Goal: Task Accomplishment & Management: Complete application form

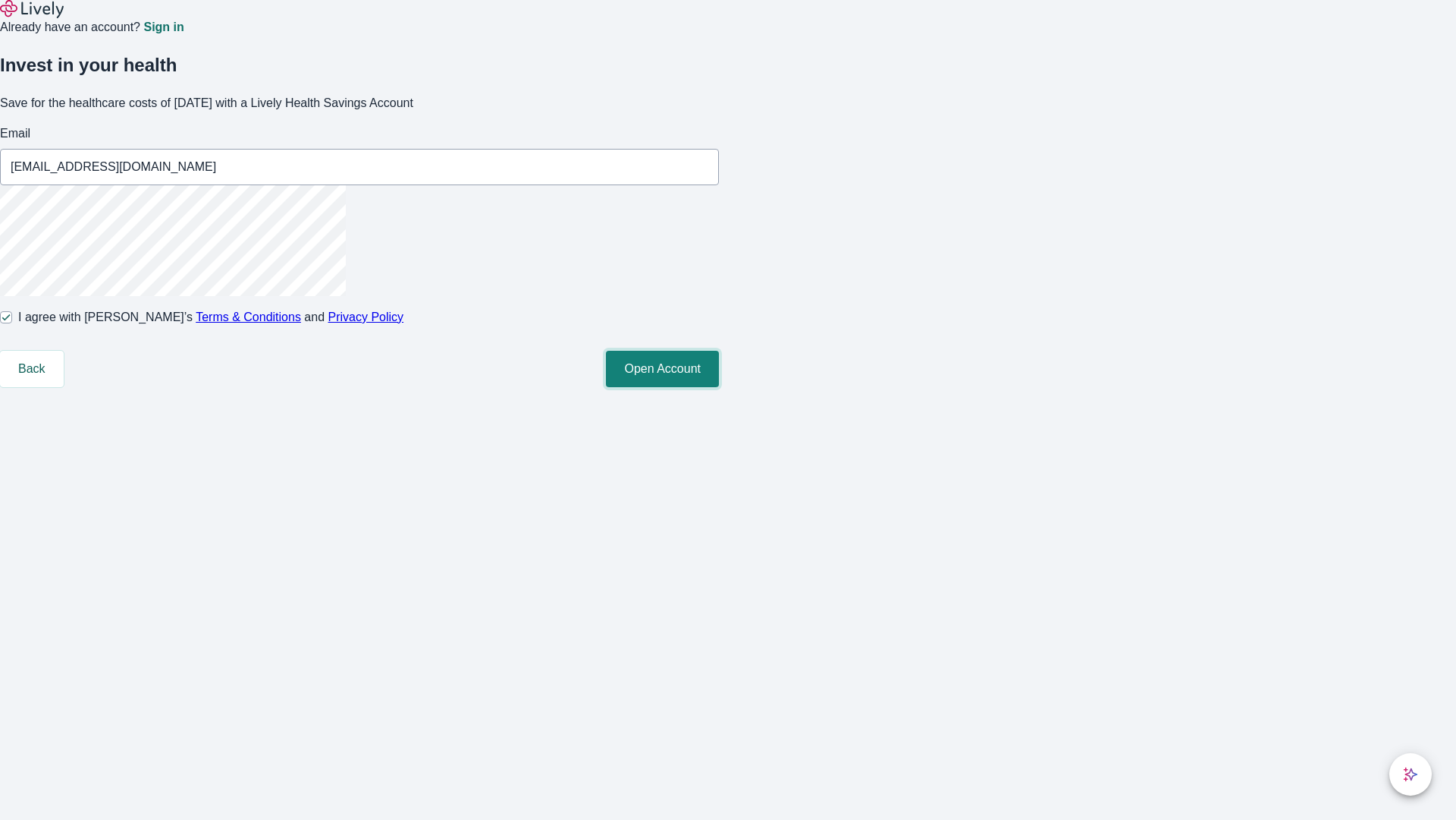
click at [719, 387] on button "Open Account" at bounding box center [662, 369] width 113 height 36
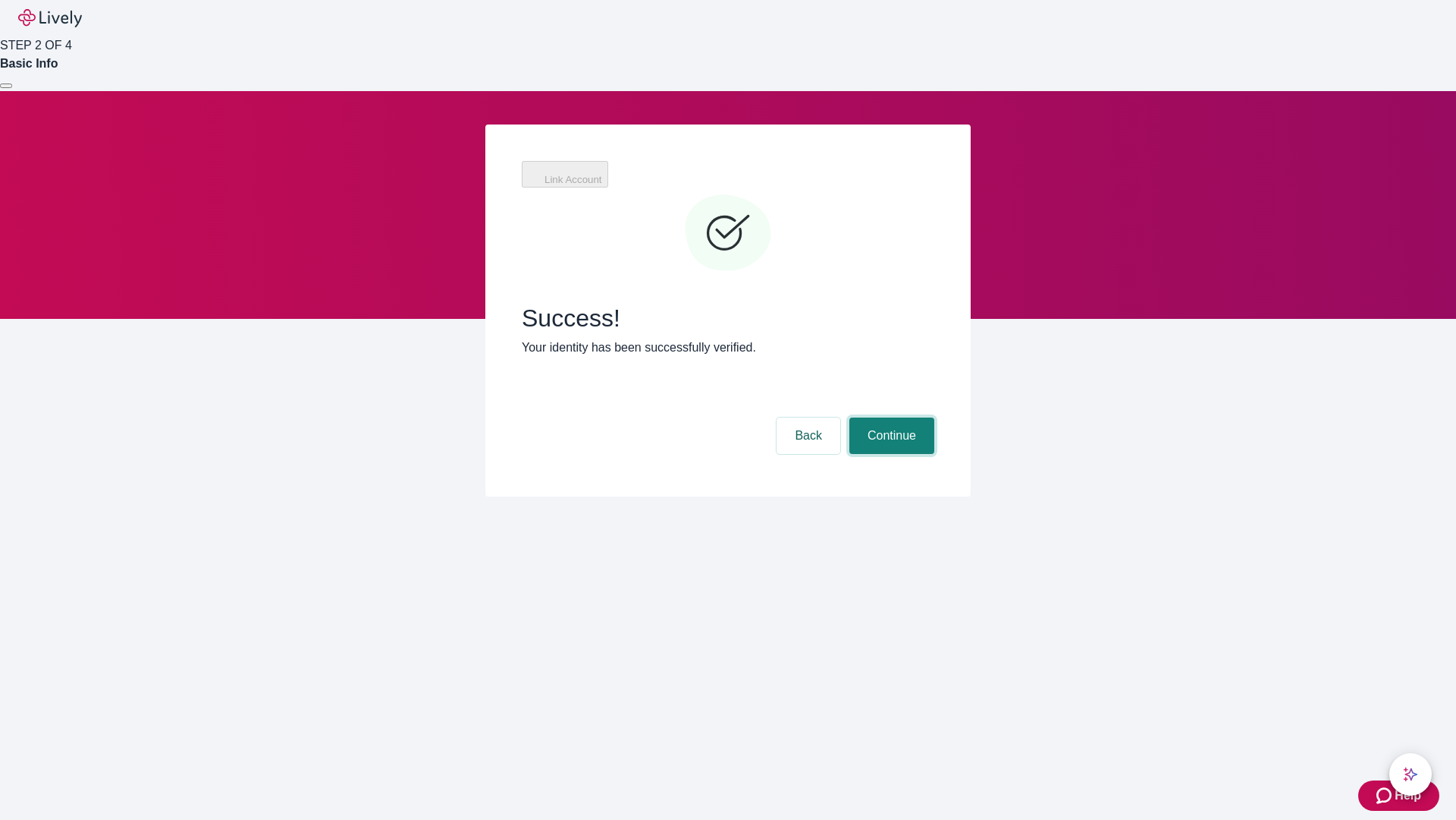
click at [889, 417] on button "Continue" at bounding box center [892, 436] width 85 height 36
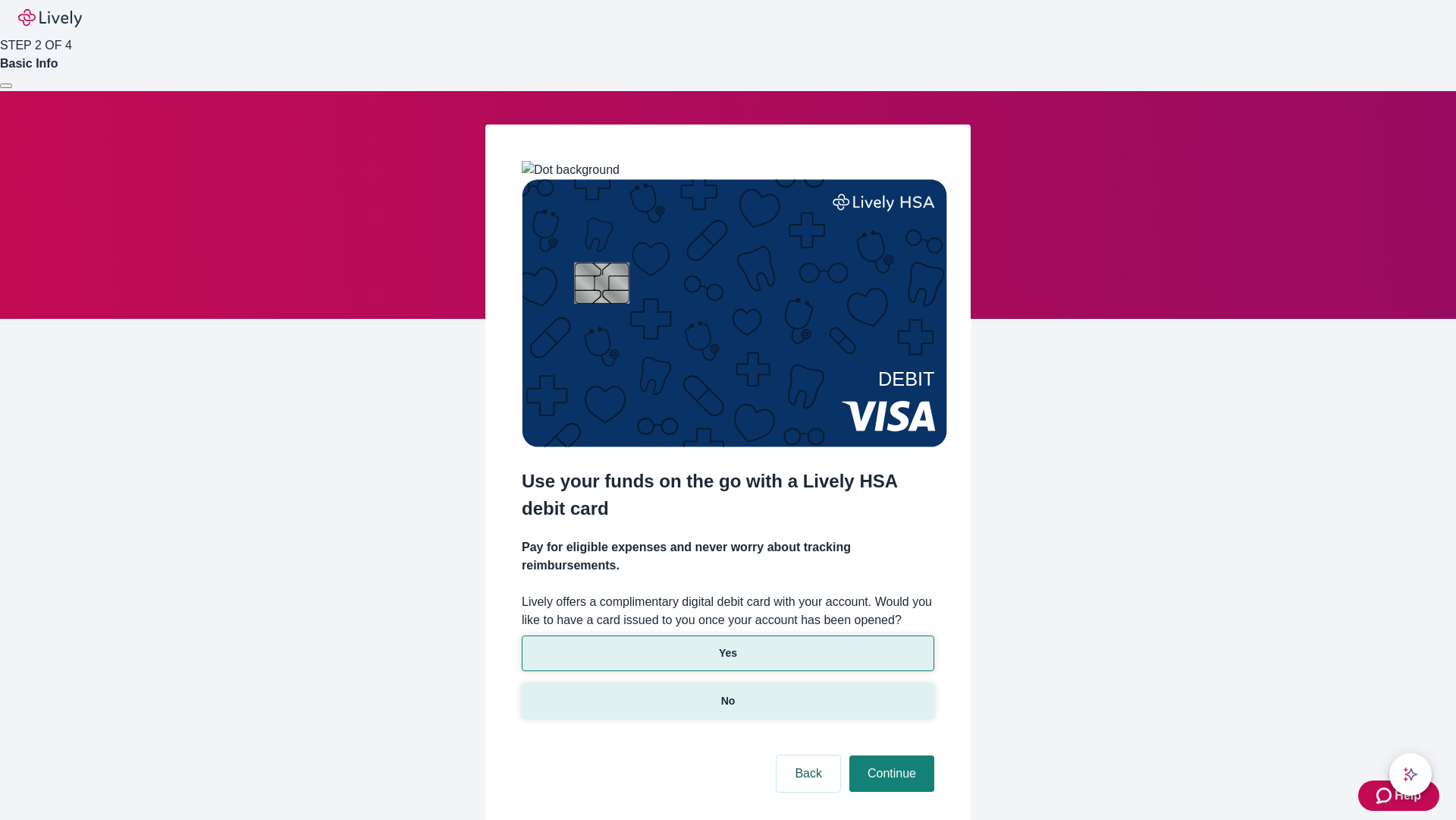
click at [728, 693] on p "No" at bounding box center [728, 700] width 14 height 16
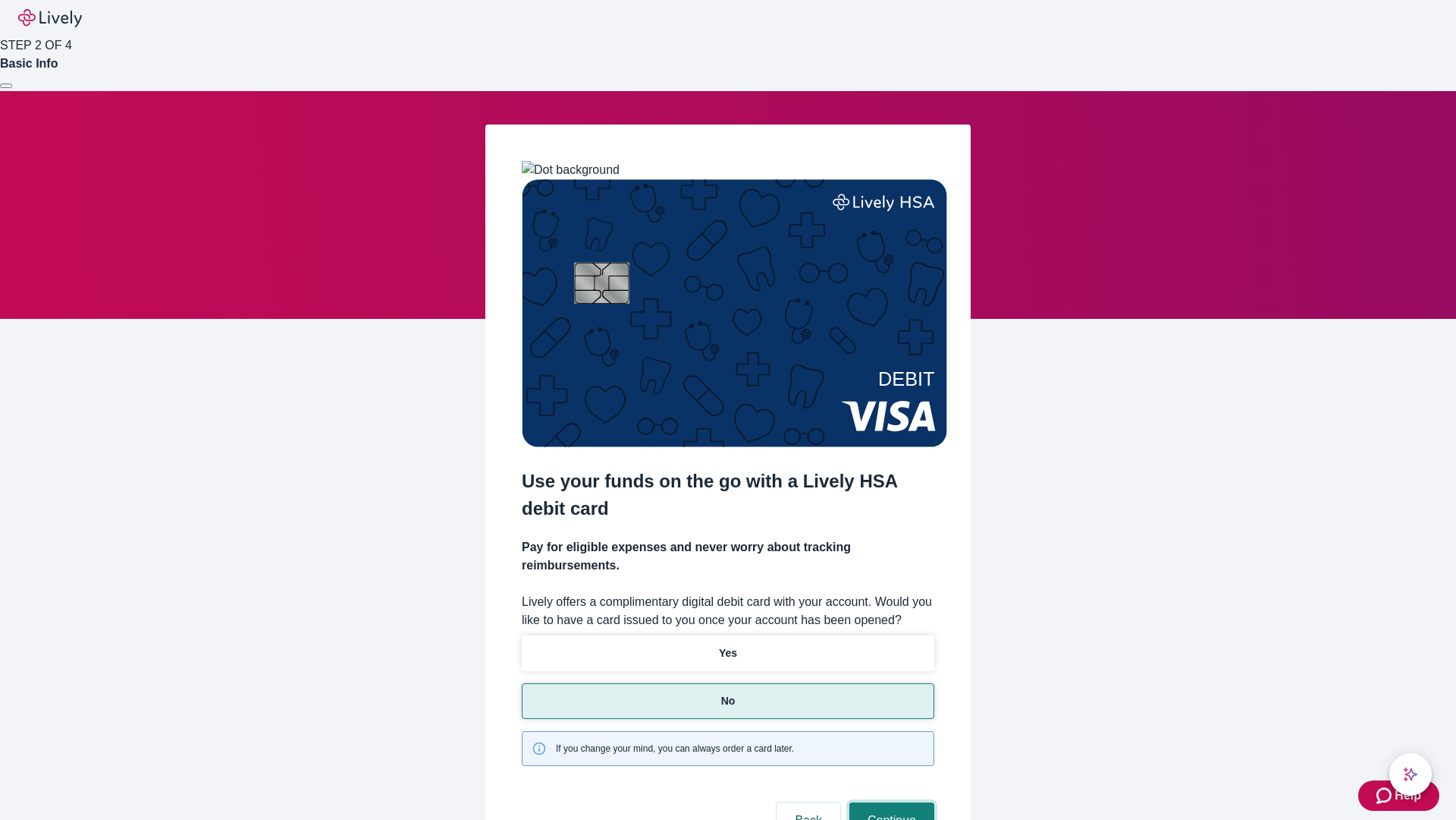
click at [889, 802] on button "Continue" at bounding box center [892, 820] width 85 height 36
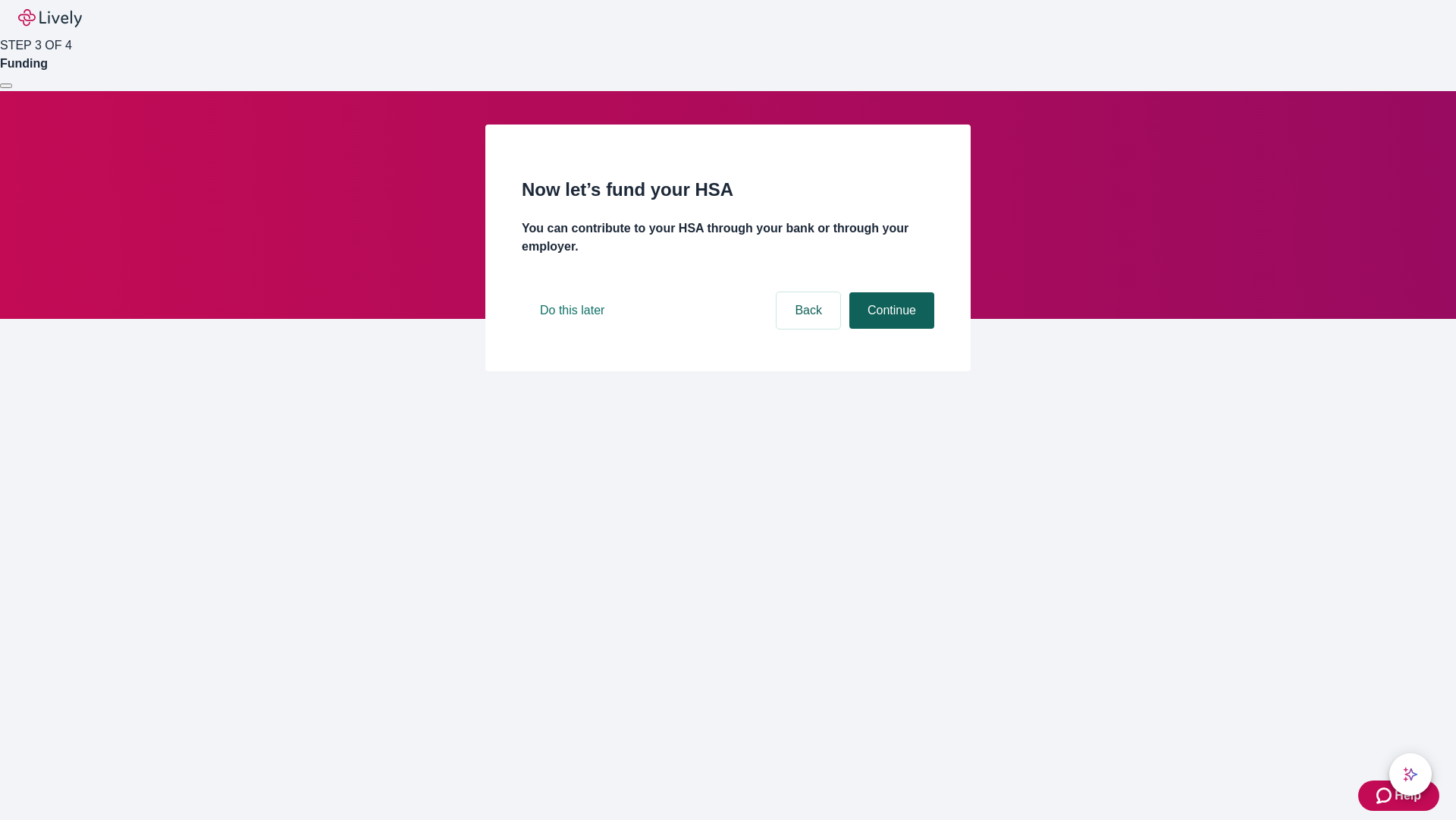
click at [889, 329] on button "Continue" at bounding box center [892, 311] width 85 height 36
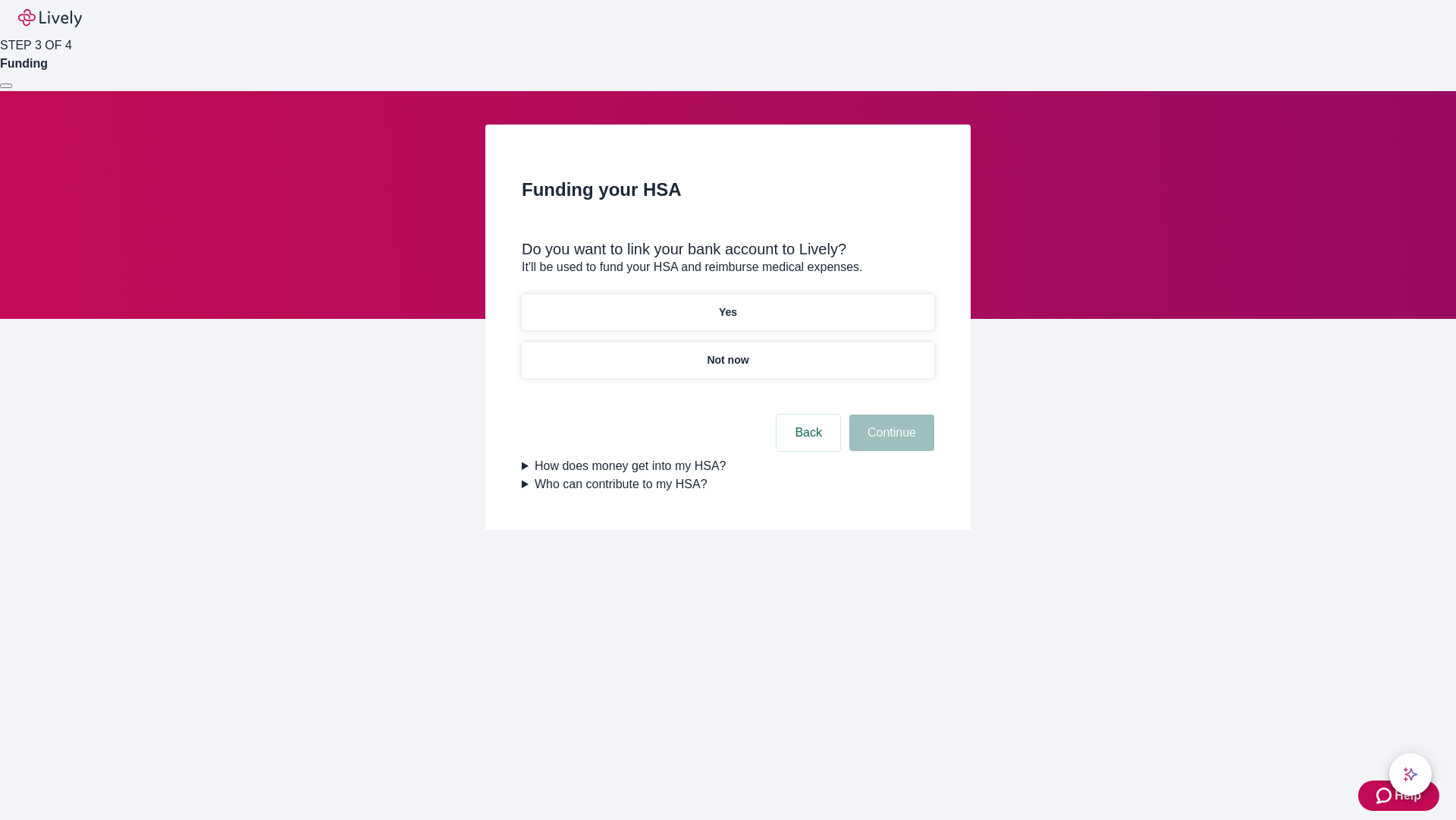
click at [728, 304] on p "Yes" at bounding box center [728, 312] width 18 height 16
click at [889, 414] on button "Continue" at bounding box center [892, 432] width 85 height 36
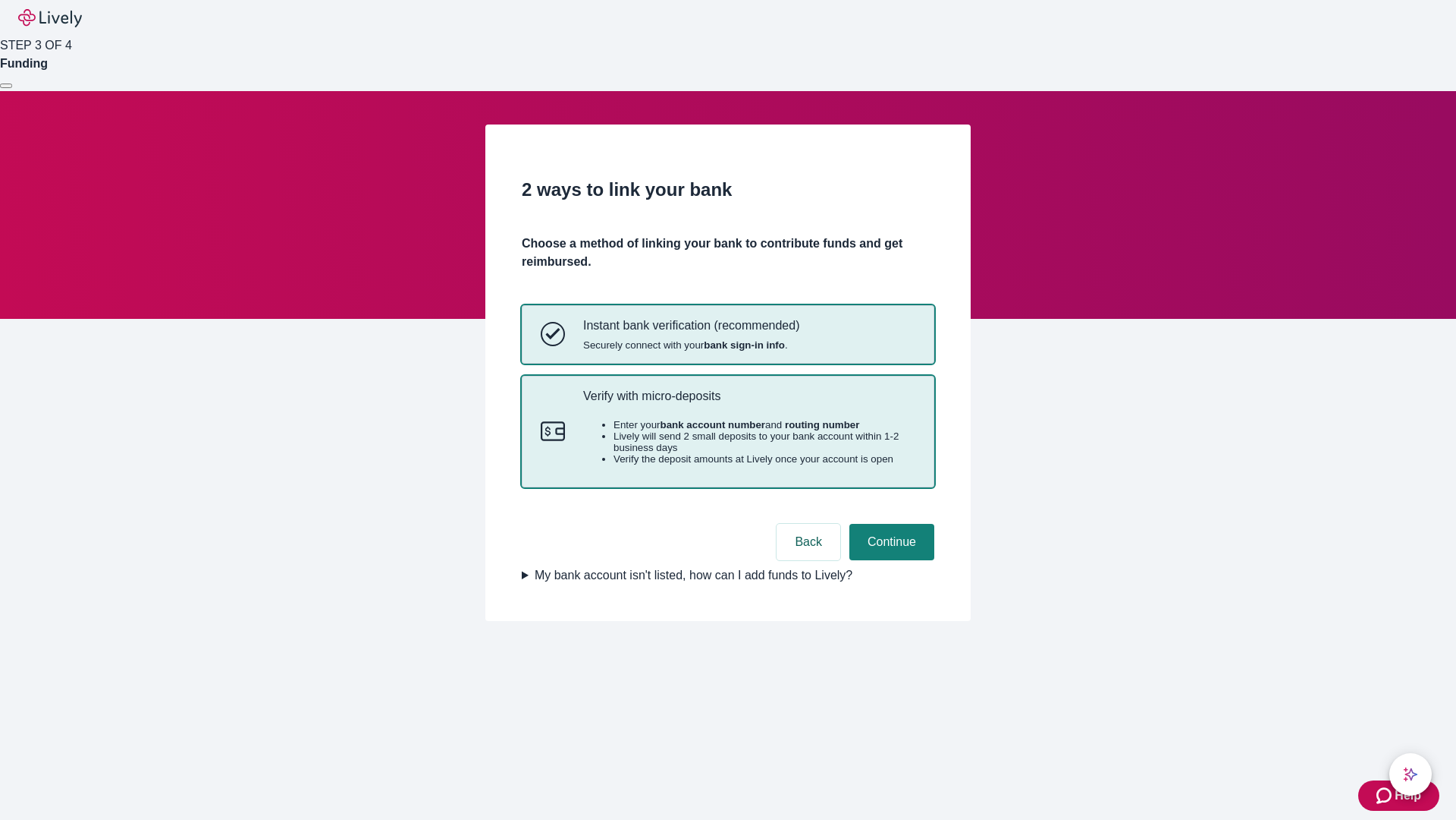
click at [749, 403] on p "Verify with micro-deposits" at bounding box center [749, 395] width 332 height 14
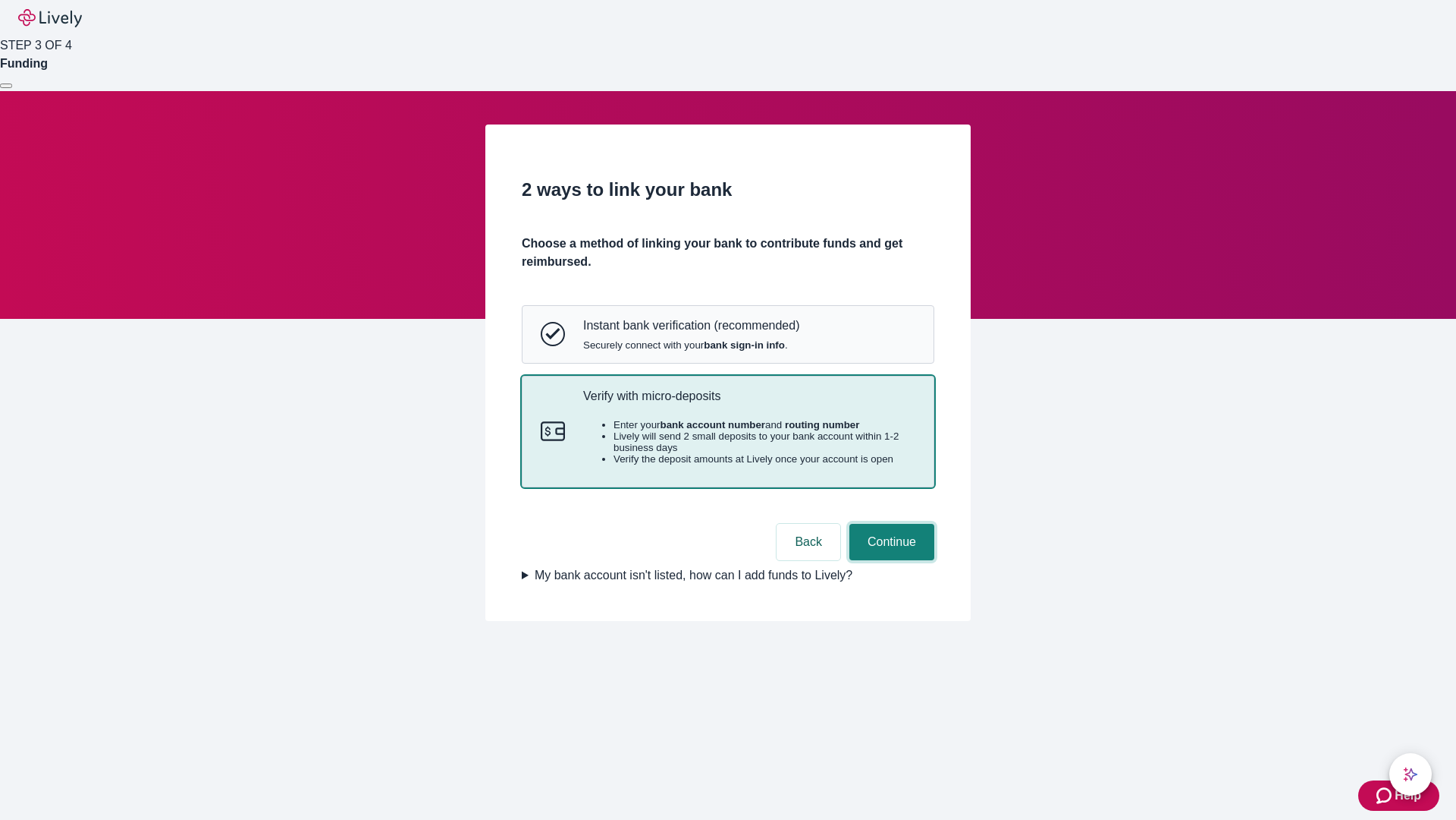
click at [889, 560] on button "Continue" at bounding box center [892, 542] width 85 height 36
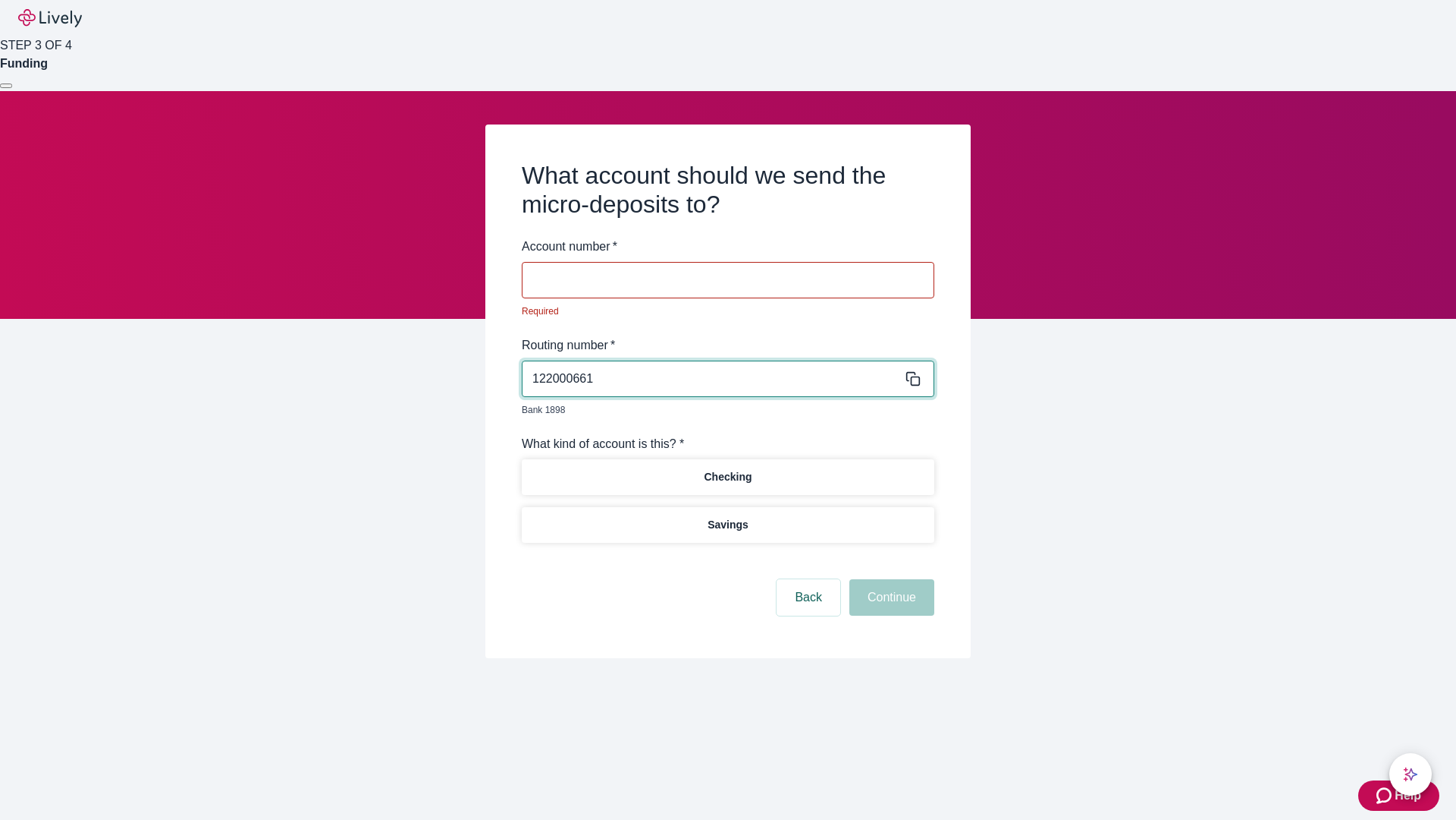
type input "122000661"
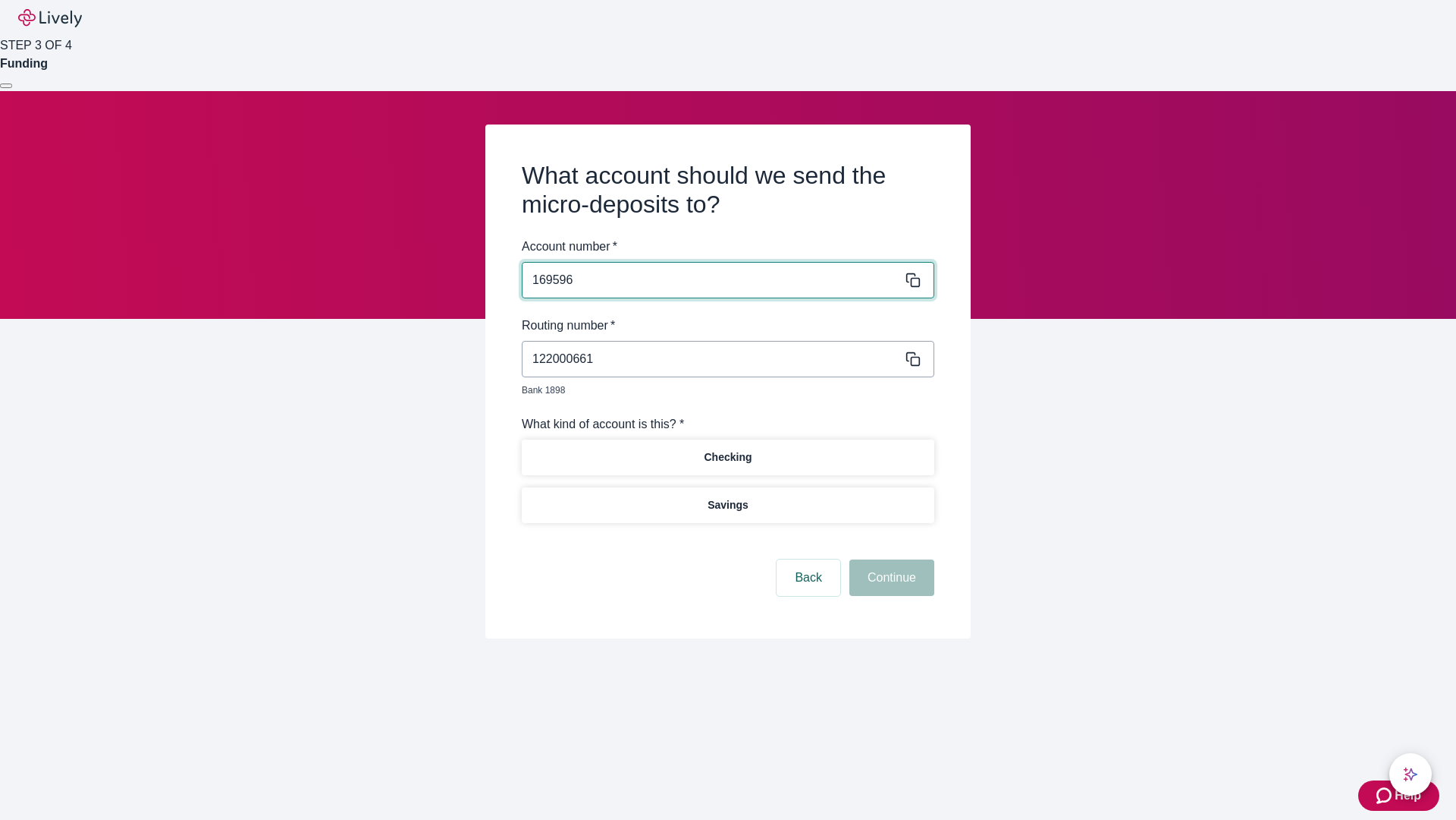
type input "169596"
click at [728, 449] on p "Checking" at bounding box center [728, 457] width 48 height 16
click at [889, 560] on button "Continue" at bounding box center [892, 577] width 85 height 36
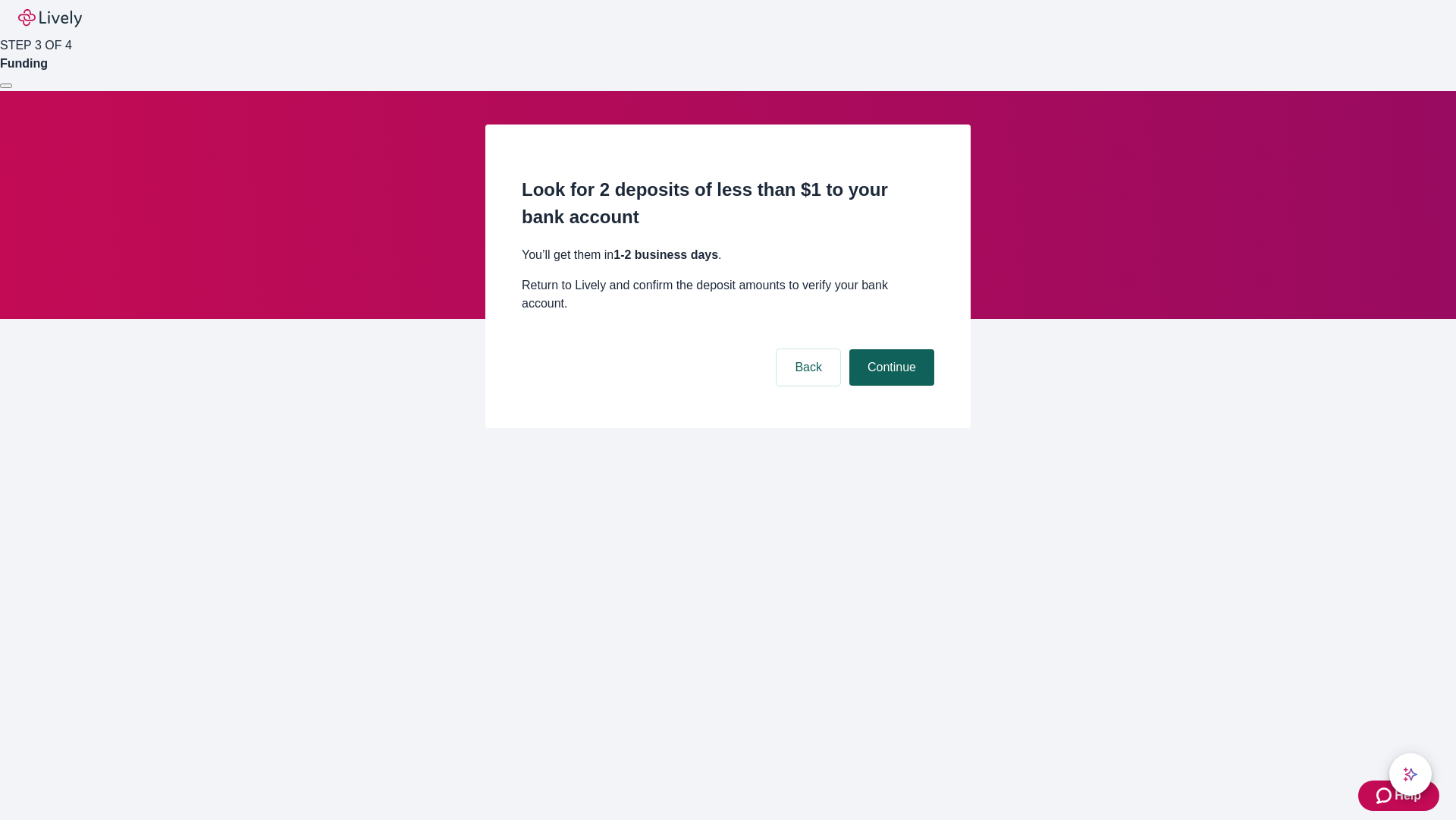
click at [889, 349] on button "Continue" at bounding box center [892, 367] width 85 height 36
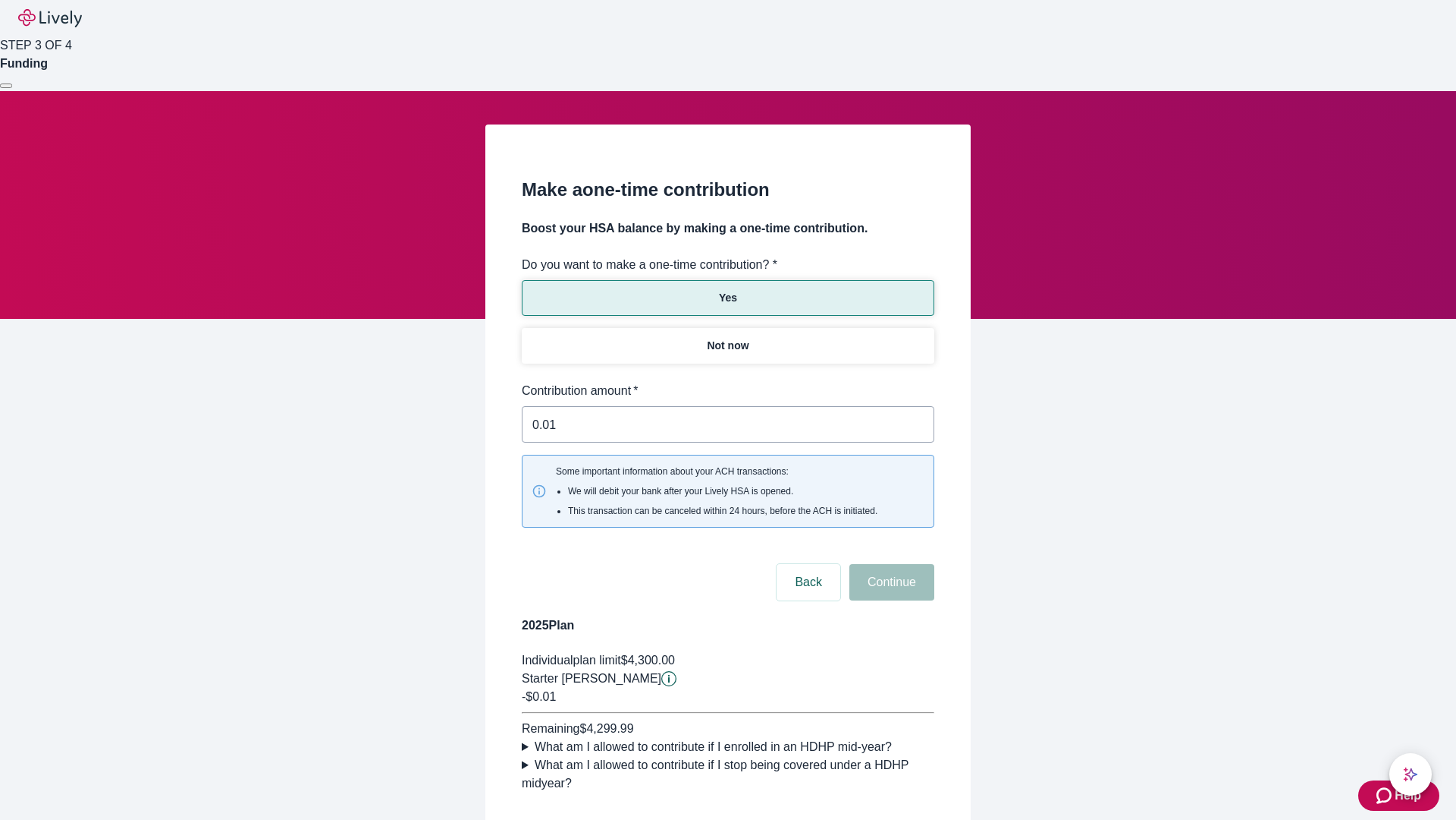
type input "0.01"
click at [889, 564] on button "Continue" at bounding box center [892, 582] width 85 height 36
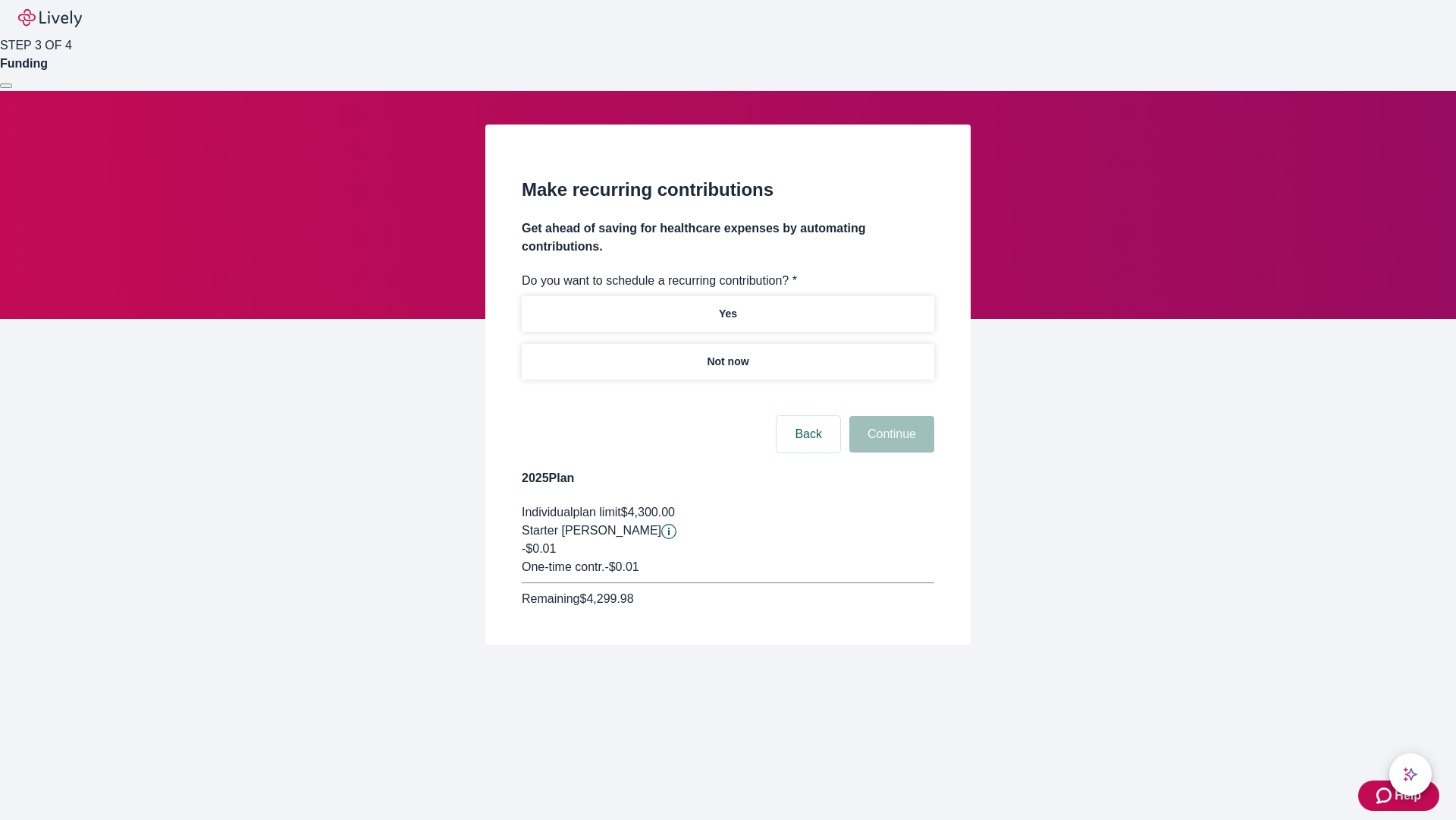
click at [728, 354] on p "Not now" at bounding box center [728, 362] width 42 height 16
click at [889, 416] on button "Continue" at bounding box center [892, 434] width 85 height 36
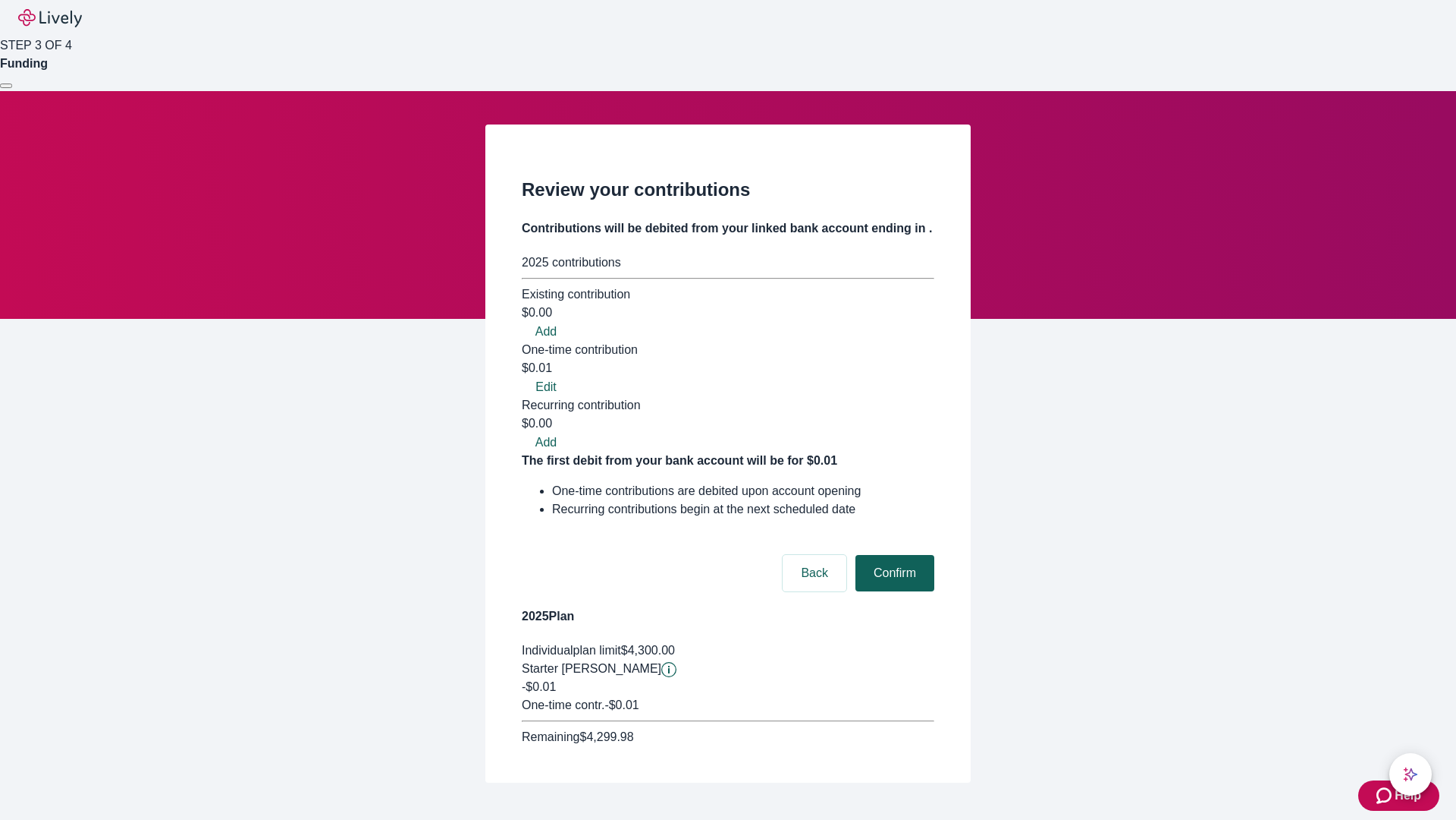
click at [893, 555] on button "Confirm" at bounding box center [895, 573] width 79 height 36
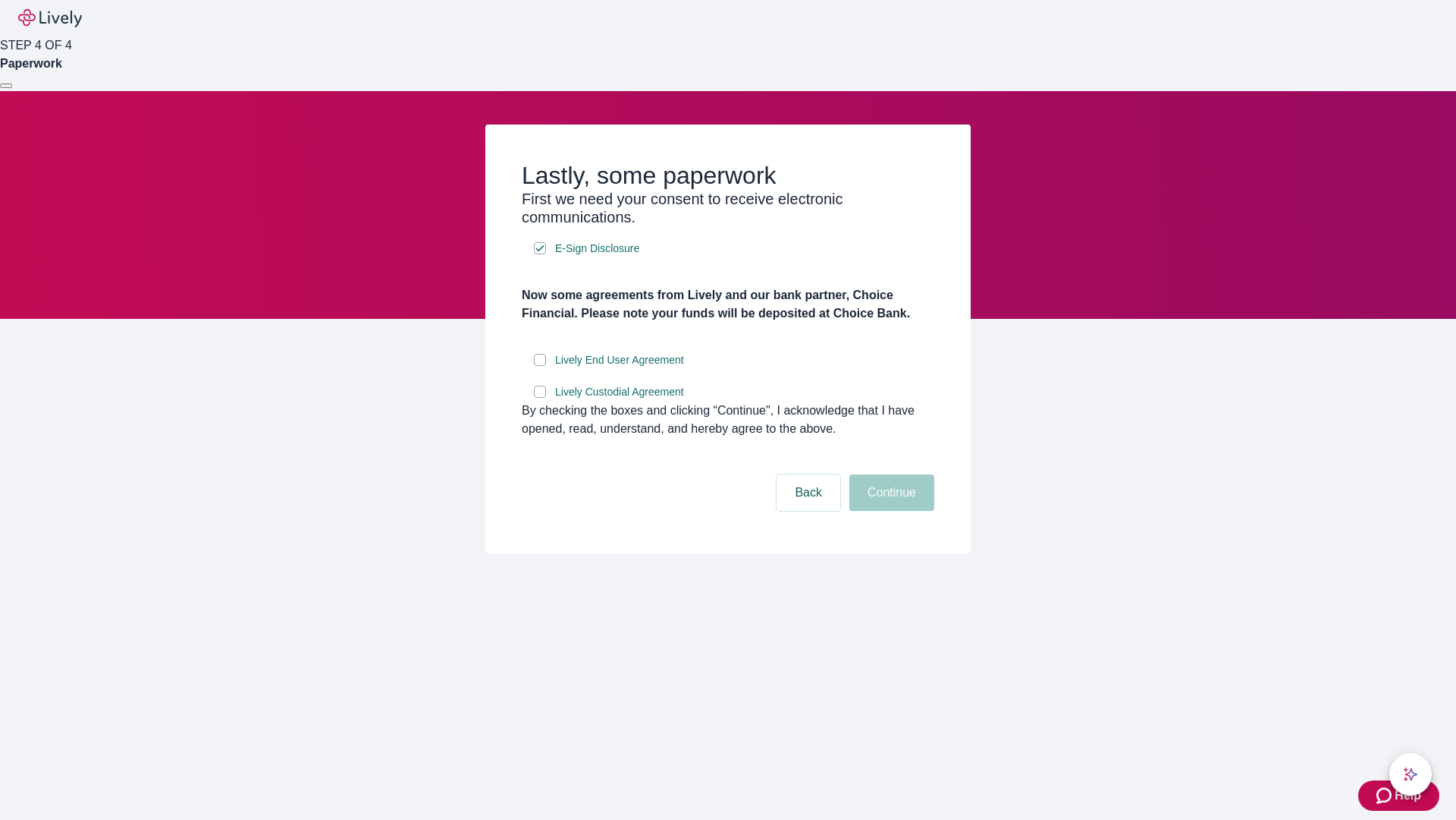
click at [540, 366] on input "Lively End User Agreement" at bounding box center [540, 359] width 12 height 12
checkbox input "true"
click at [540, 398] on input "Lively Custodial Agreement" at bounding box center [540, 391] width 12 height 12
checkbox input "true"
click at [889, 511] on button "Continue" at bounding box center [892, 492] width 85 height 36
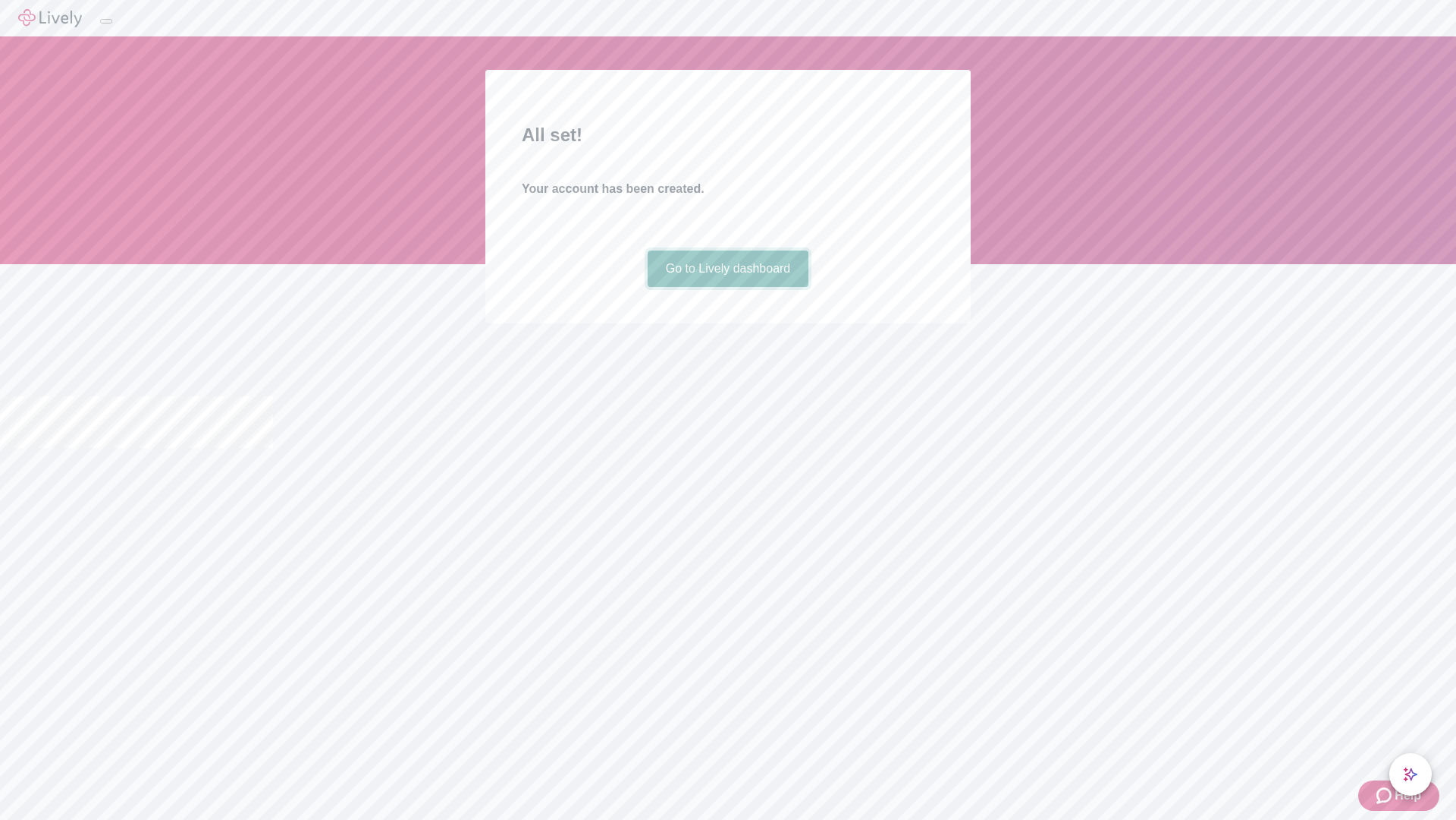
click at [728, 287] on link "Go to Lively dashboard" at bounding box center [728, 269] width 162 height 36
